Goal: Answer question/provide support

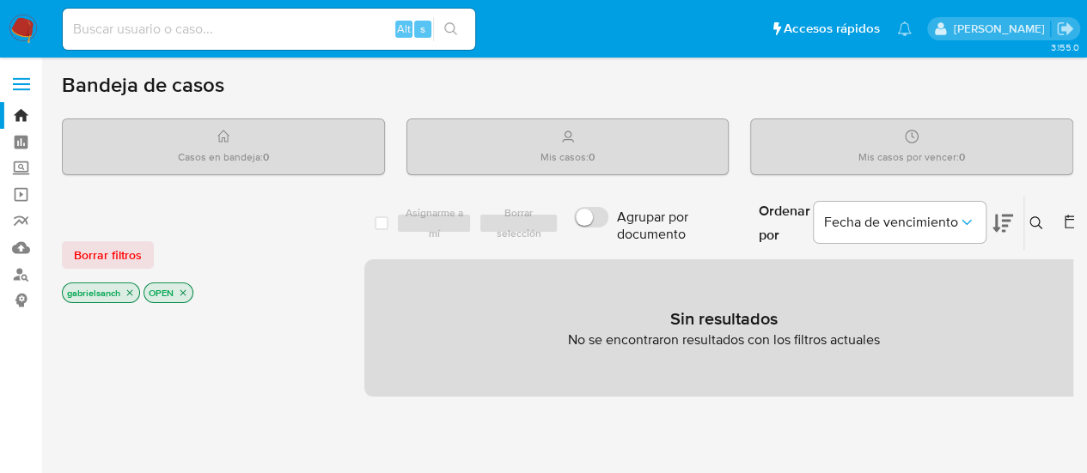
click at [323, 21] on input at bounding box center [269, 29] width 412 height 22
paste input "SGcmzPLTksXB3iU1o5fXujYI"
type input "SGcmzPLTksXB3iU1o5fXujYI"
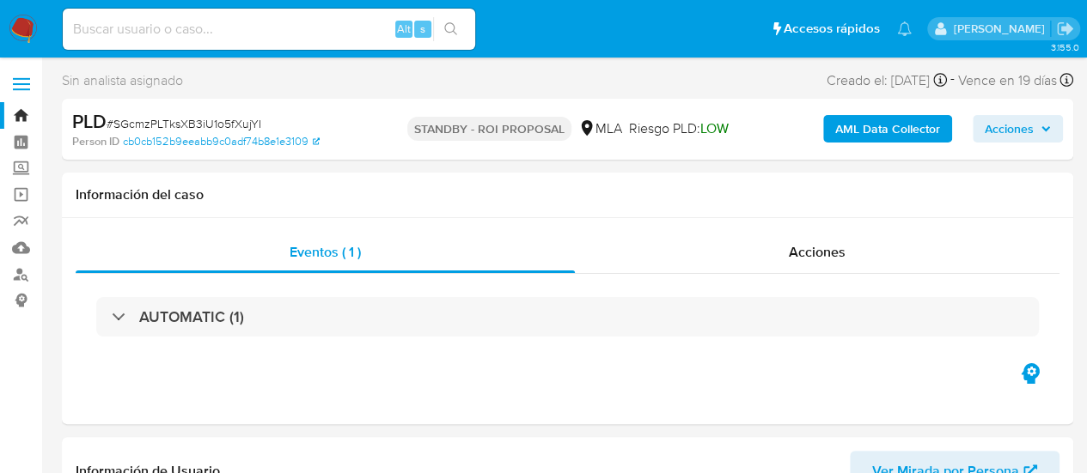
select select "10"
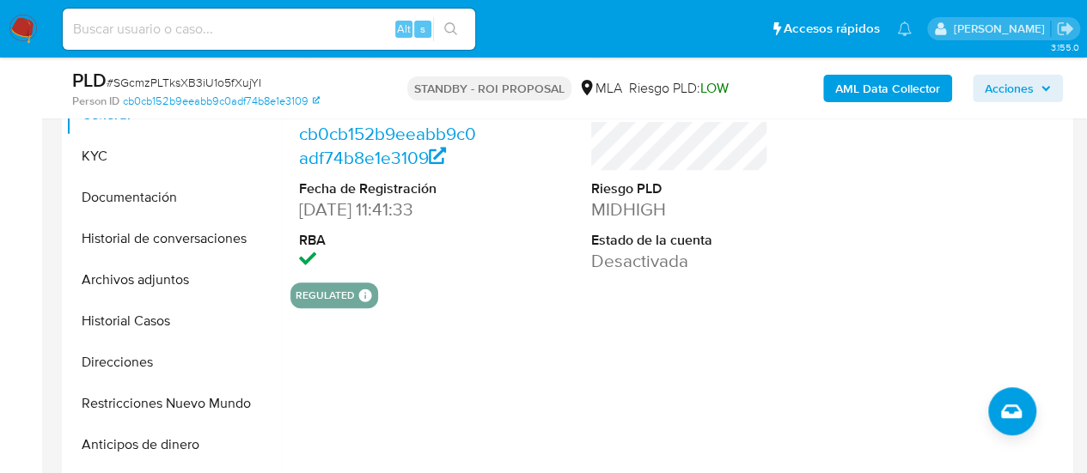
scroll to position [429, 0]
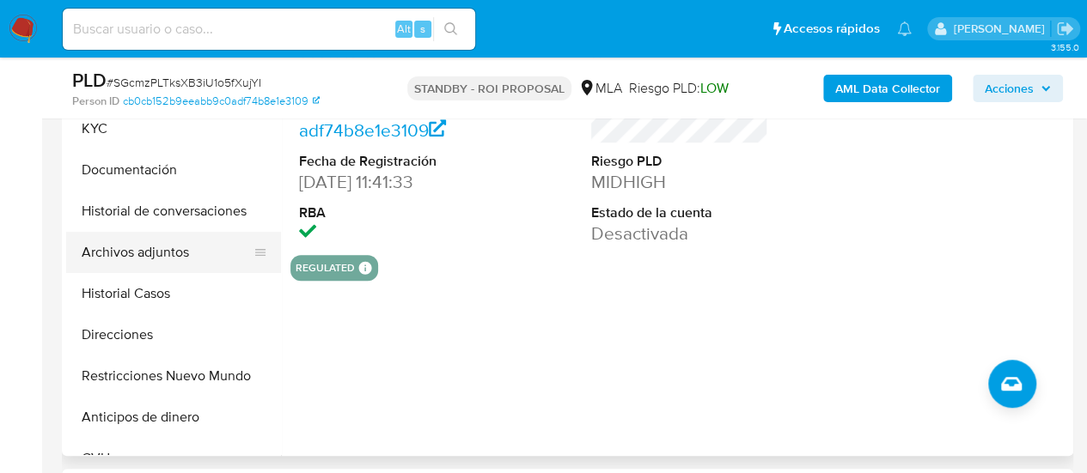
click at [125, 251] on button "Archivos adjuntos" at bounding box center [166, 252] width 201 height 41
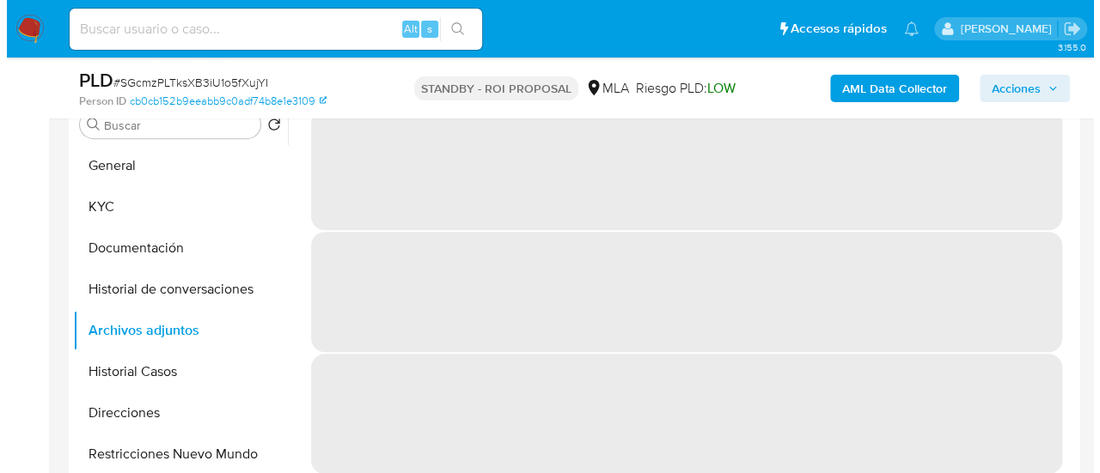
scroll to position [344, 0]
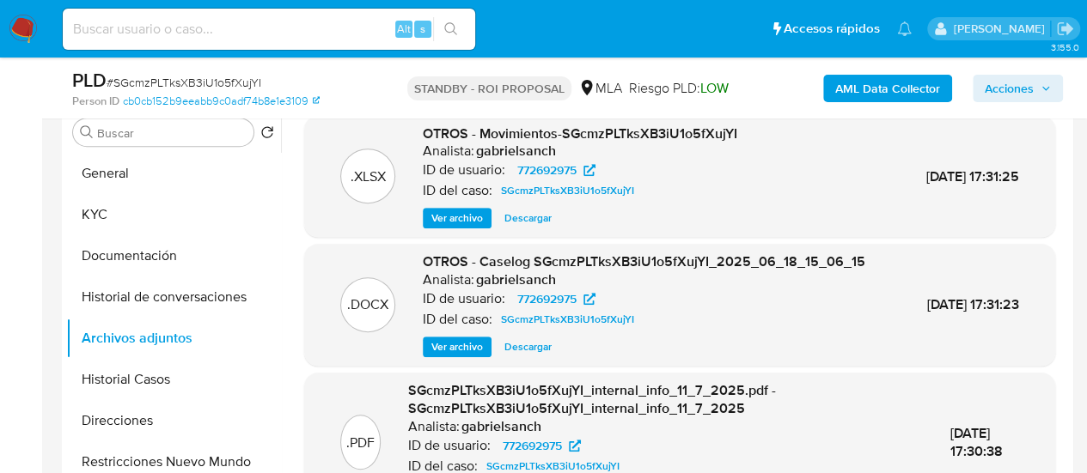
click at [478, 351] on span "Ver archivo" at bounding box center [457, 346] width 52 height 17
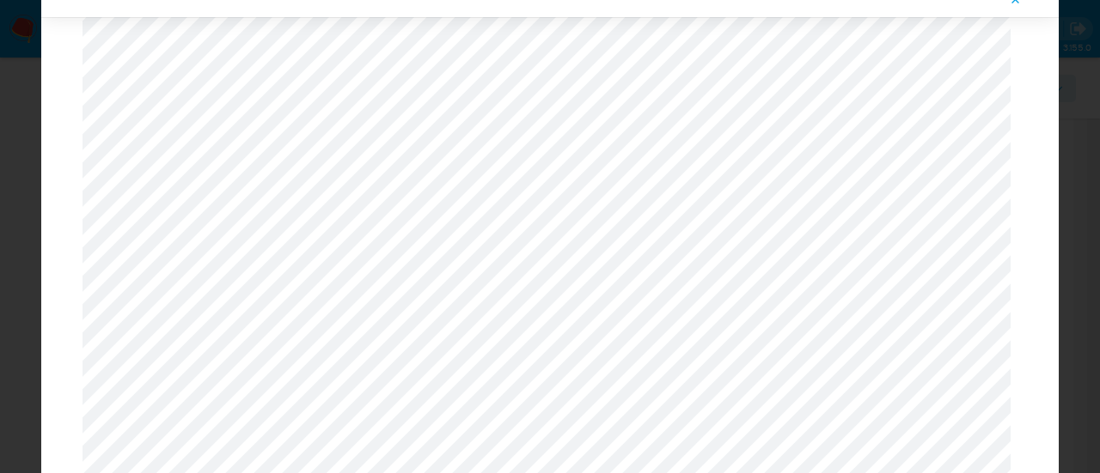
scroll to position [137, 0]
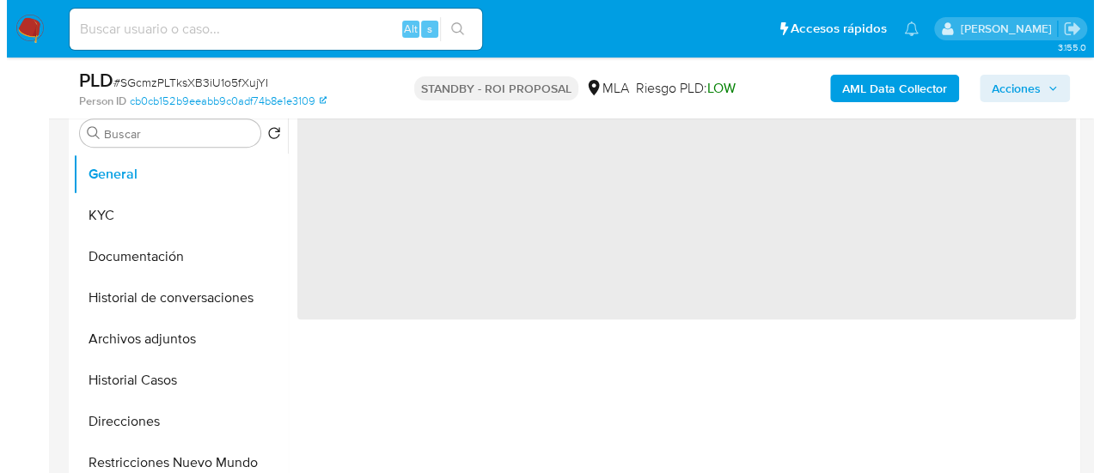
scroll to position [344, 0]
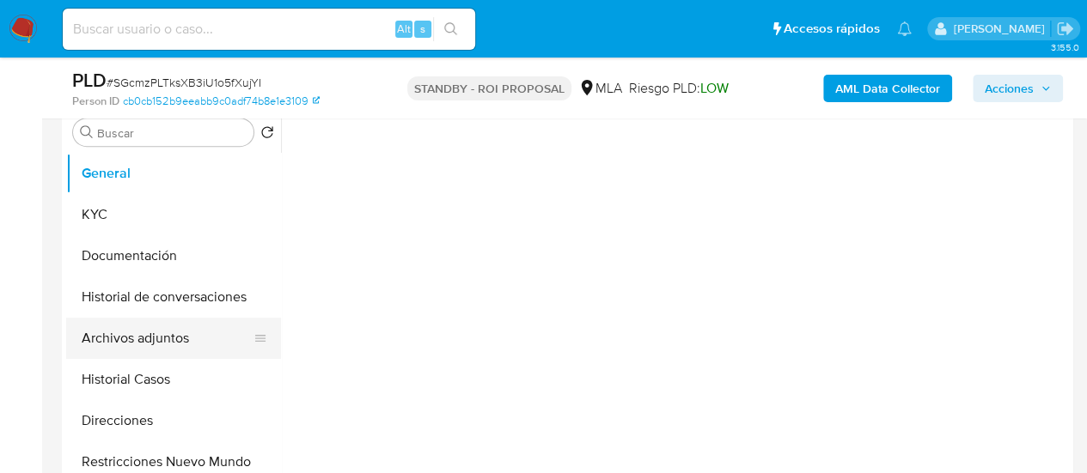
click at [143, 349] on button "Archivos adjuntos" at bounding box center [166, 338] width 201 height 41
select select "10"
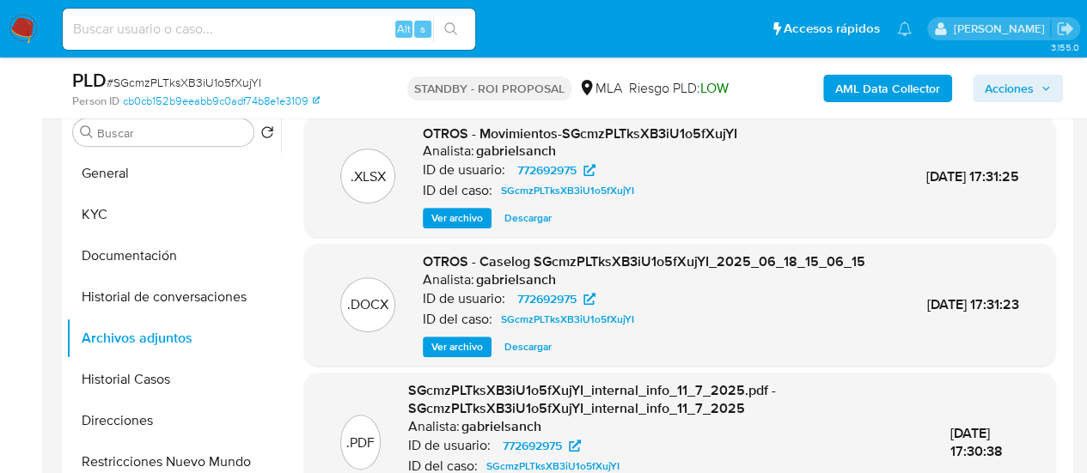
click at [477, 349] on span "Ver archivo" at bounding box center [457, 346] width 52 height 17
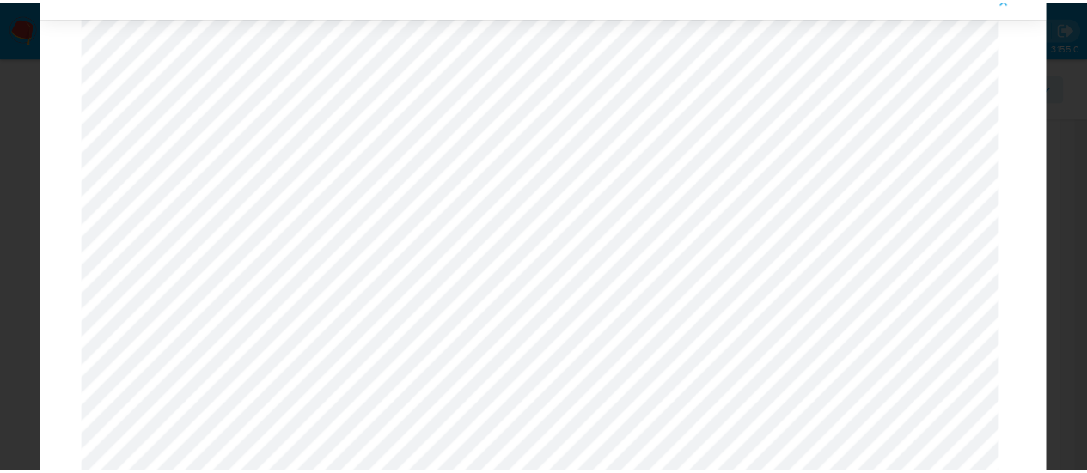
scroll to position [1593, 0]
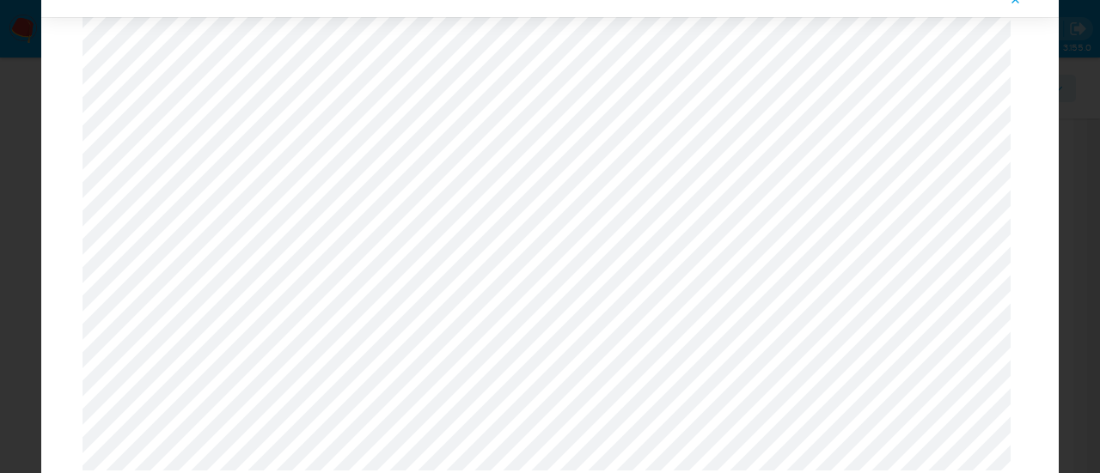
click at [1017, 9] on span "Attachment preview" at bounding box center [1015, 0] width 14 height 24
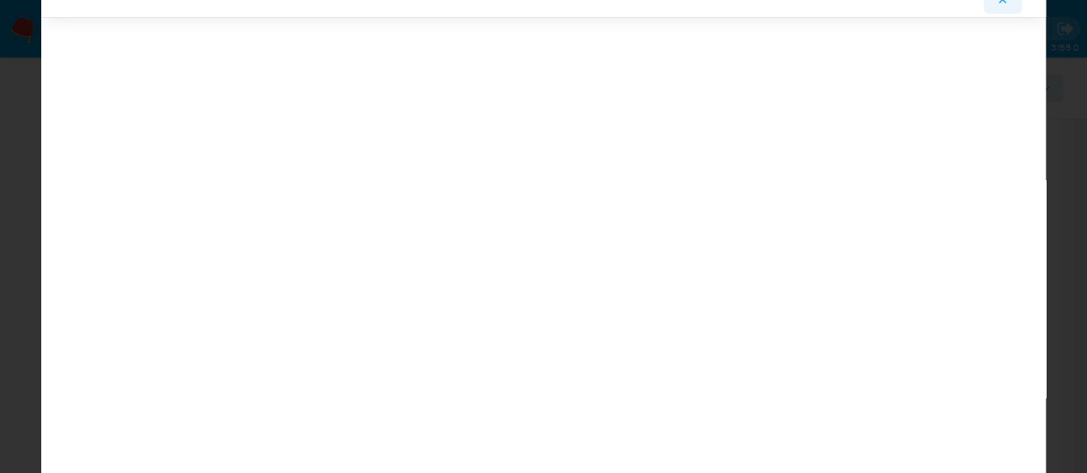
scroll to position [0, 0]
